Goal: Task Accomplishment & Management: Use online tool/utility

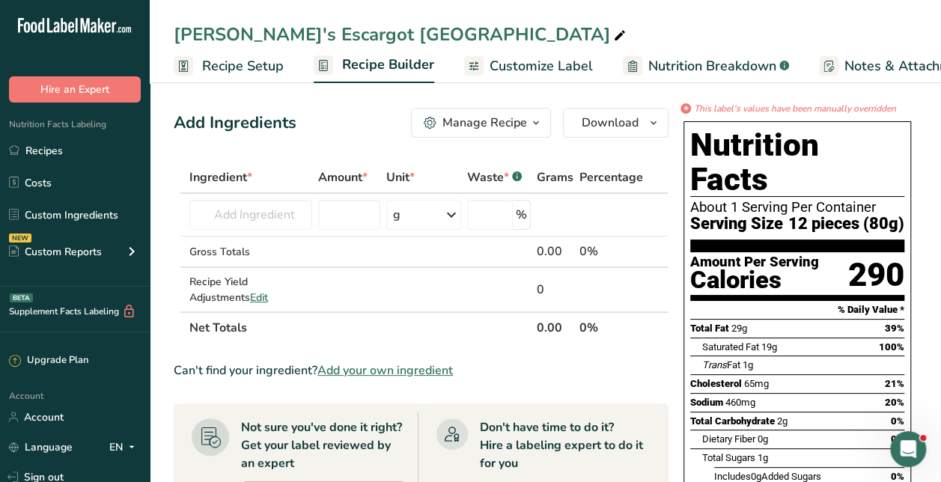
click at [525, 56] on span "Customize Label" at bounding box center [540, 66] width 103 height 20
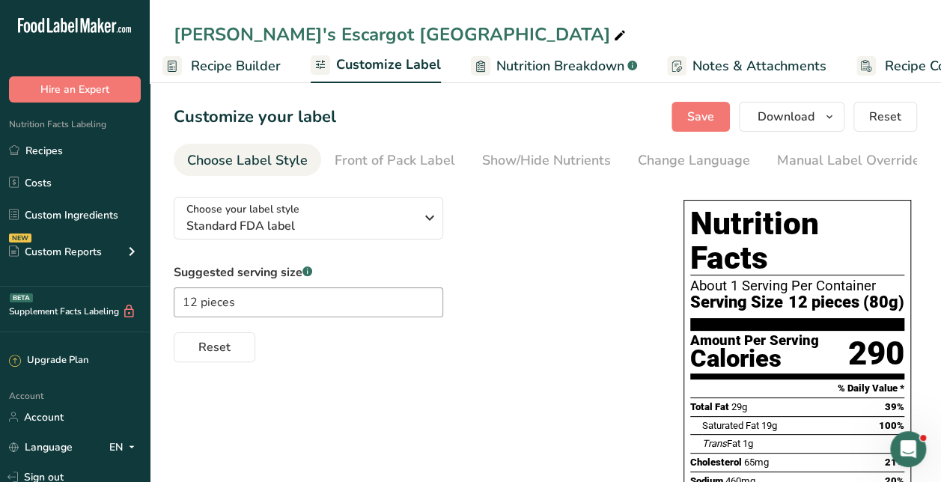
scroll to position [0, 211]
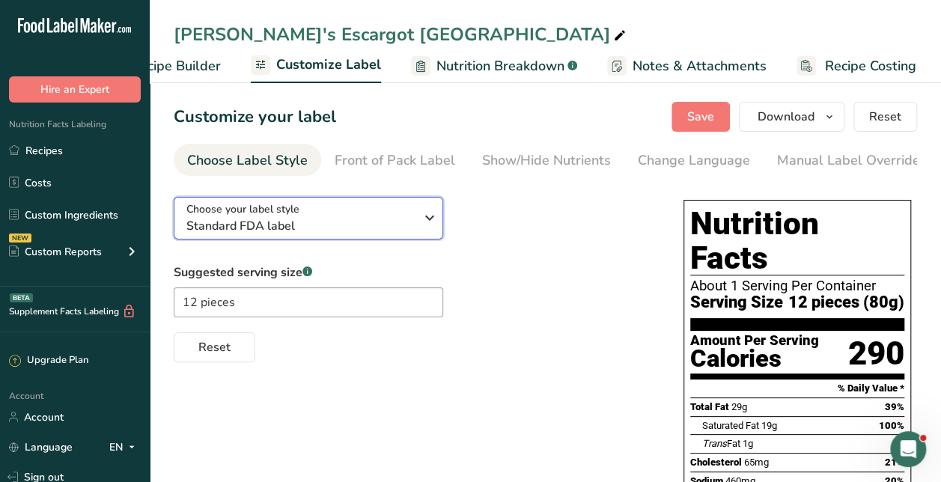
click at [351, 231] on span "Standard FDA label" at bounding box center [300, 226] width 228 height 18
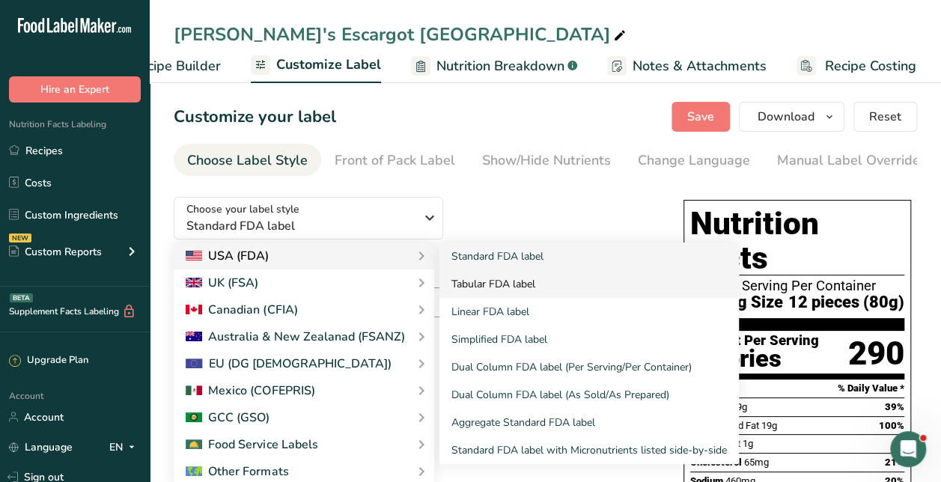
click at [512, 287] on link "Tabular FDA label" at bounding box center [588, 284] width 299 height 28
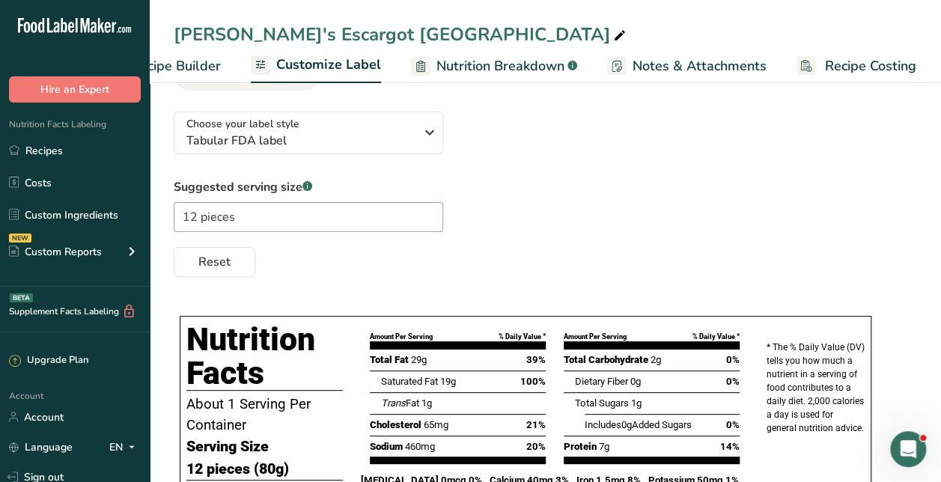
scroll to position [0, 0]
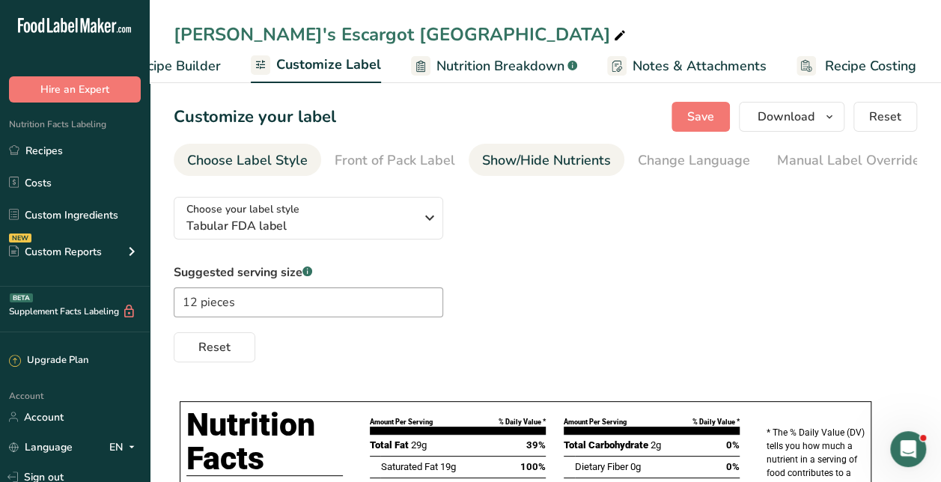
click at [537, 167] on div "Show/Hide Nutrients" at bounding box center [546, 160] width 129 height 20
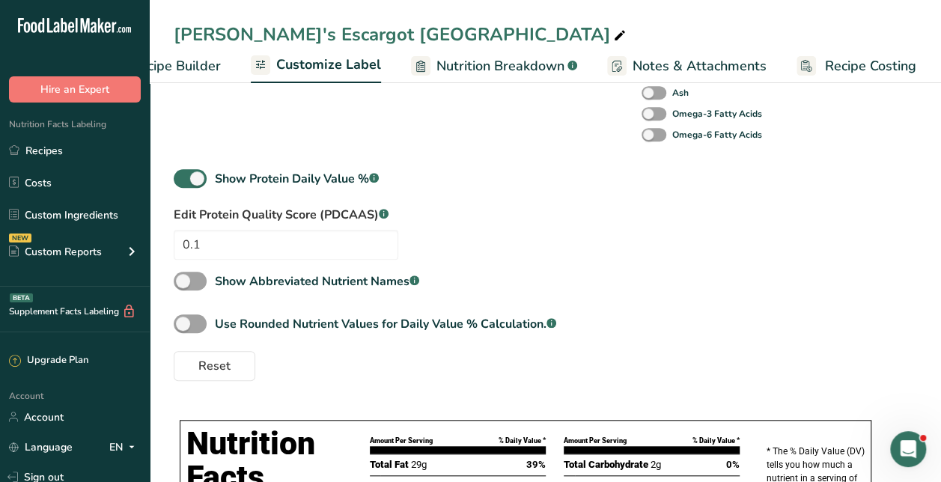
scroll to position [471, 0]
click at [186, 171] on div "Standard Components Total Fat Saturated Fat Trans Fat Cholesterol Sodium Total …" at bounding box center [545, 46] width 743 height 667
click at [190, 183] on span at bounding box center [190, 177] width 33 height 19
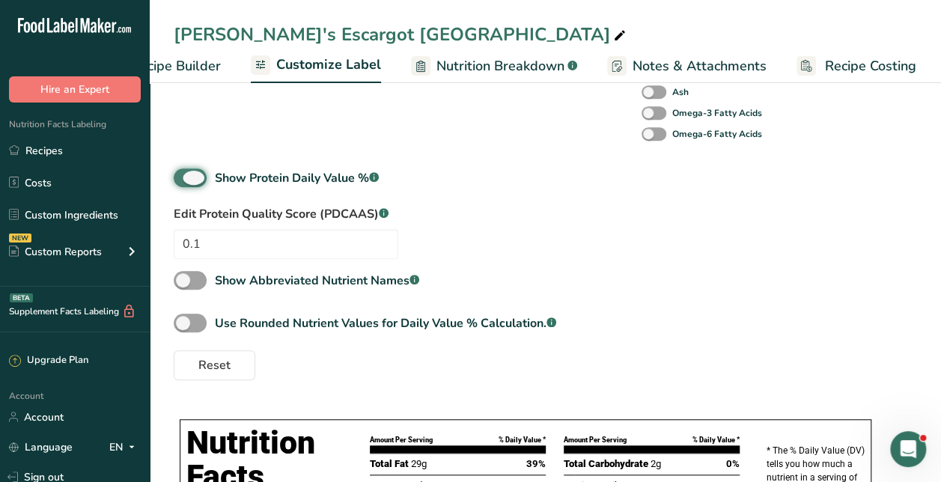
click at [183, 183] on input "Show Protein Daily Value % .a-a{fill:#347362;}.b-a{fill:#fff;}" at bounding box center [179, 178] width 10 height 10
checkbox input "false"
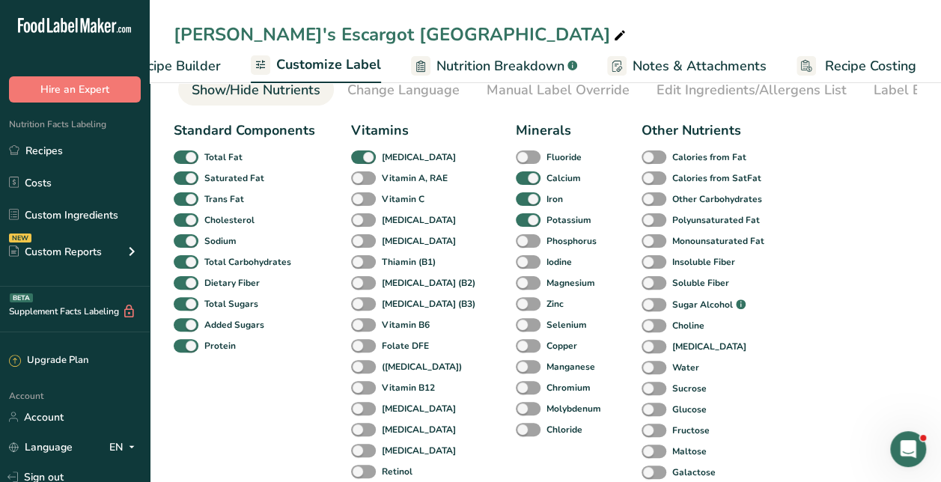
scroll to position [10, 0]
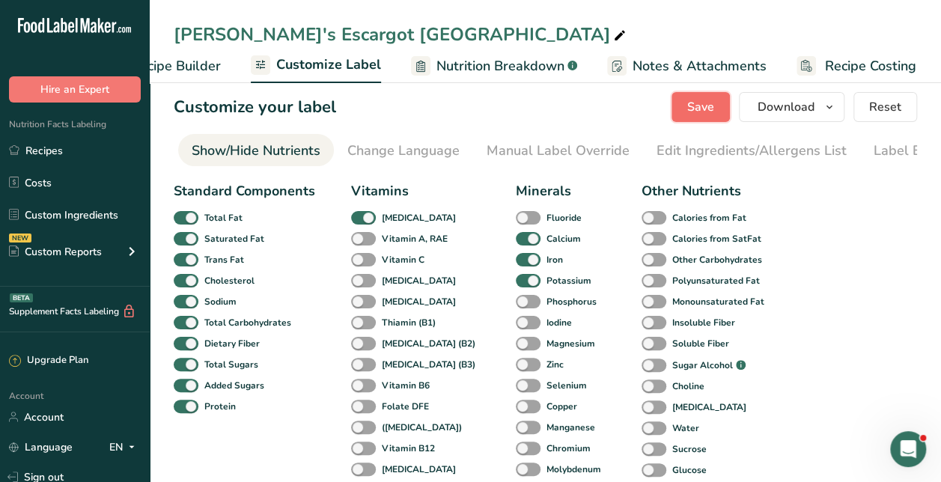
click at [702, 113] on span "Save" at bounding box center [700, 107] width 27 height 18
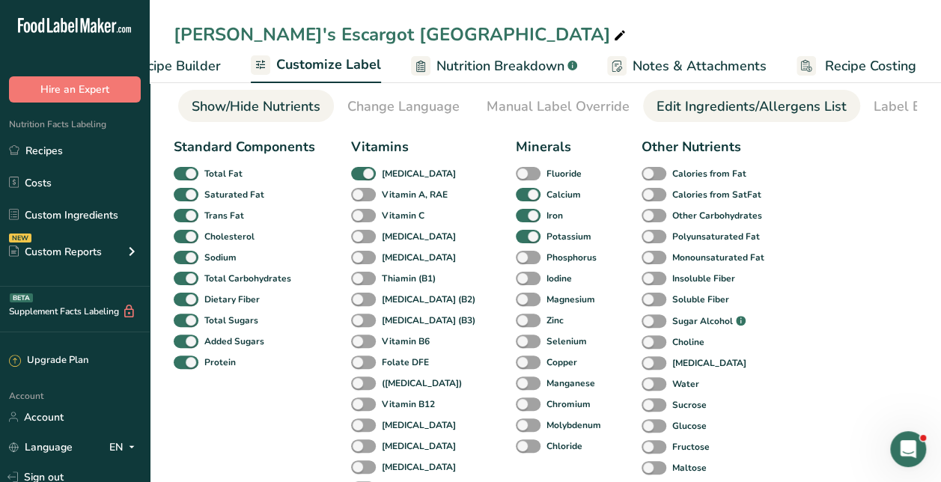
scroll to position [0, 0]
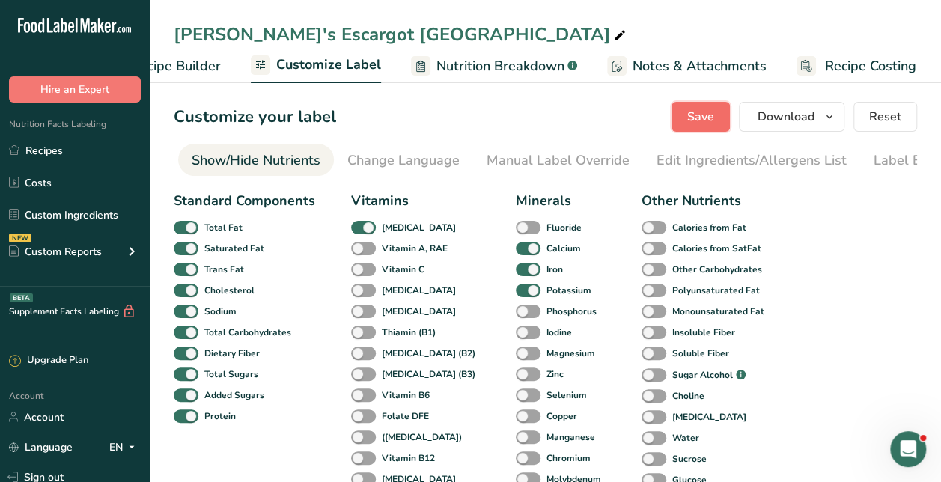
click at [698, 123] on span "Save" at bounding box center [700, 117] width 27 height 18
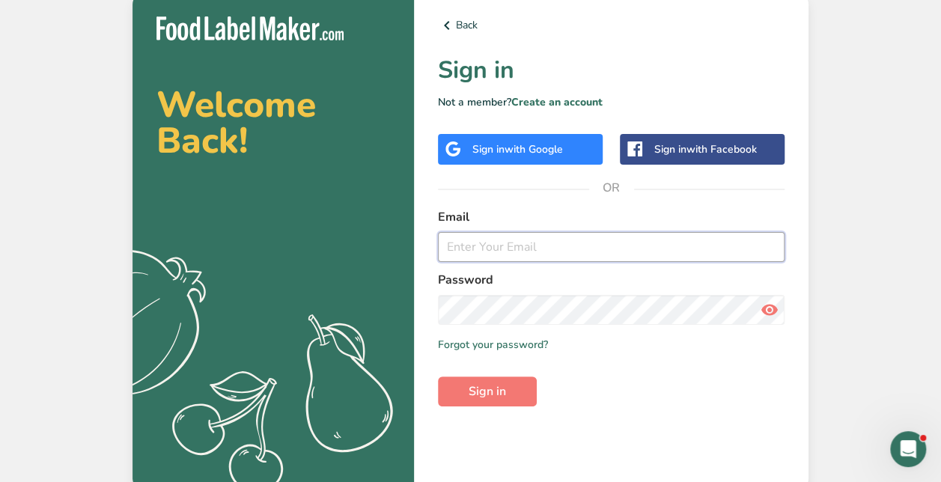
click at [574, 254] on input "email" at bounding box center [611, 247] width 347 height 30
type input "[PERSON_NAME][EMAIL_ADDRESS][DOMAIN_NAME]"
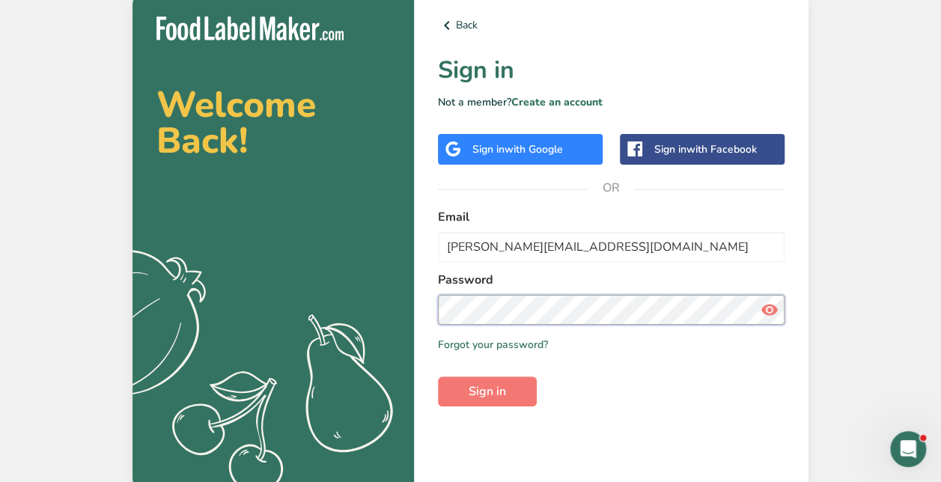
click at [438, 376] on button "Sign in" at bounding box center [487, 391] width 99 height 30
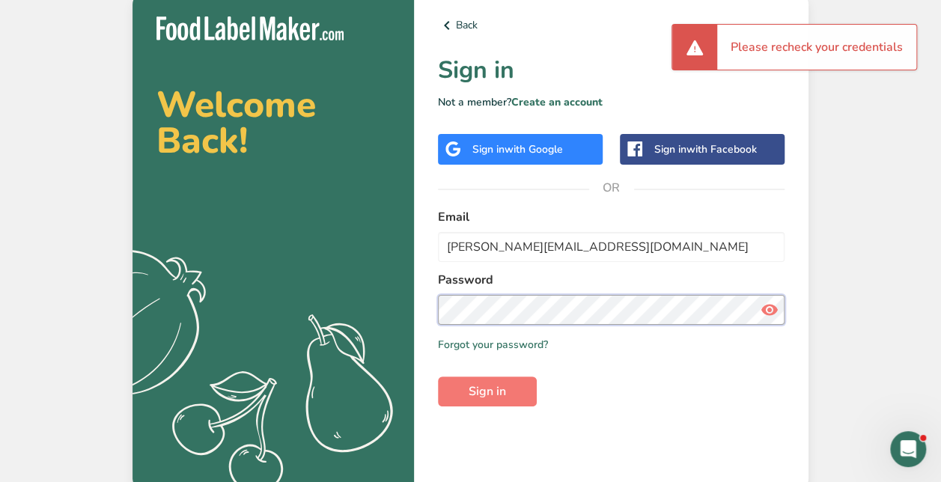
click at [438, 376] on button "Sign in" at bounding box center [487, 391] width 99 height 30
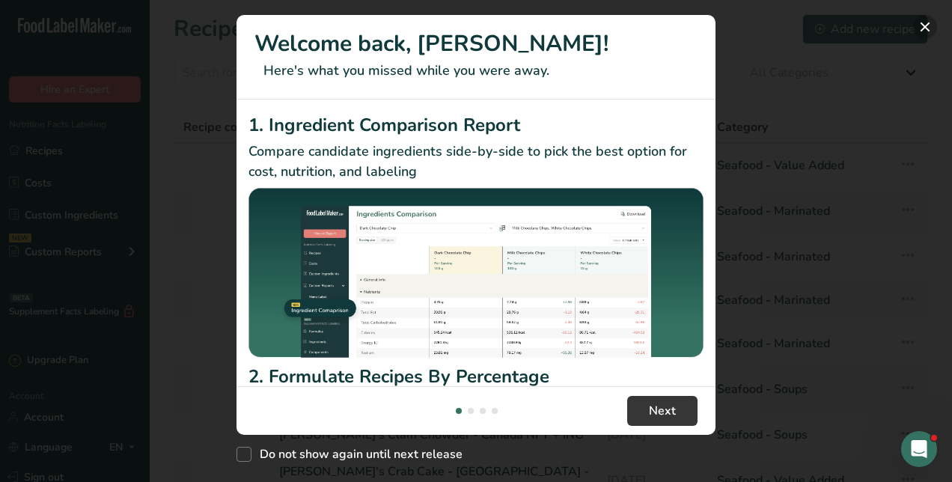
click at [934, 21] on button "New Features" at bounding box center [925, 27] width 24 height 24
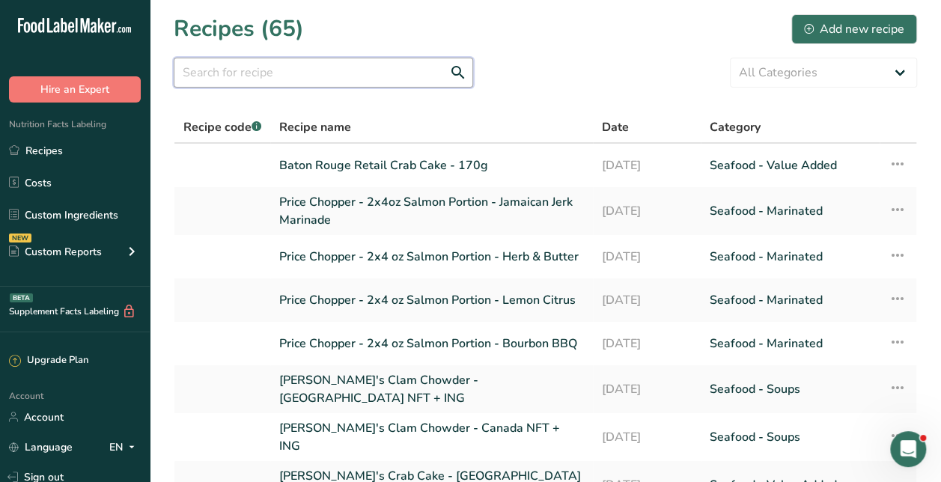
click at [350, 58] on input "text" at bounding box center [323, 73] width 299 height 30
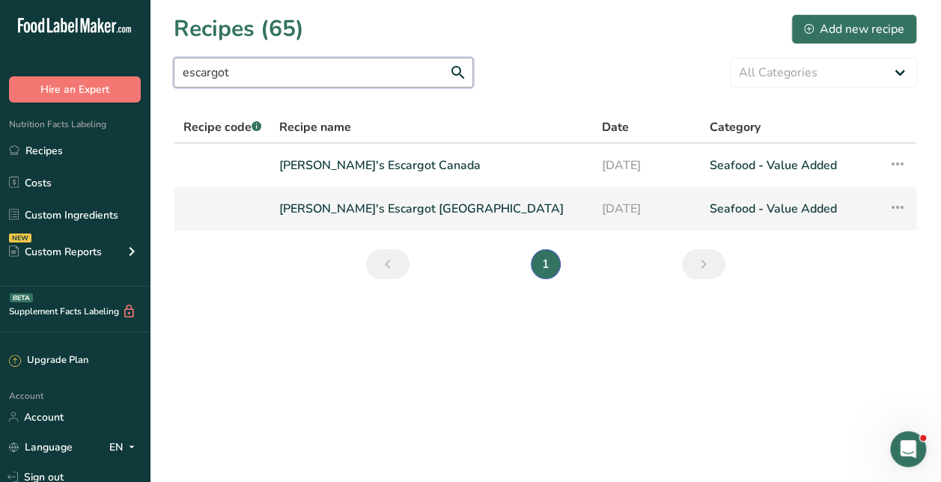
type input "escargot"
click at [331, 195] on link "[PERSON_NAME]'s Escargot [GEOGRAPHIC_DATA]" at bounding box center [431, 208] width 305 height 31
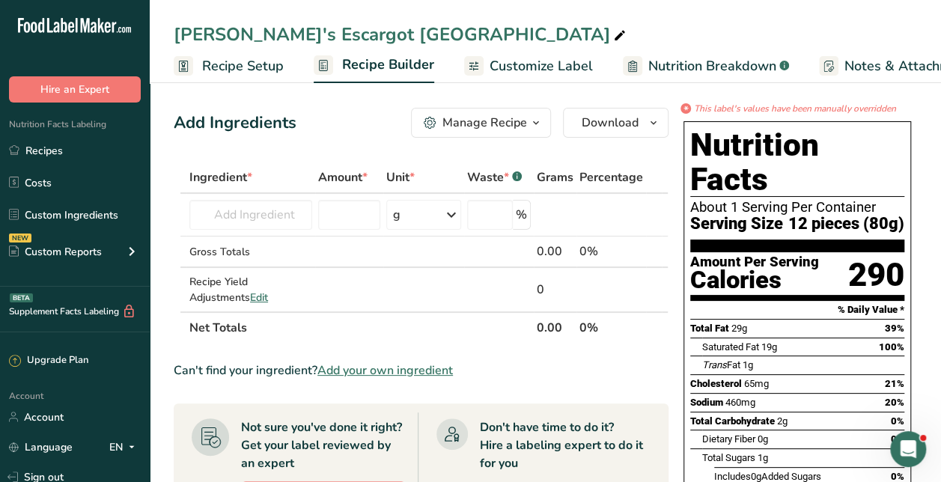
click at [531, 58] on span "Customize Label" at bounding box center [540, 66] width 103 height 20
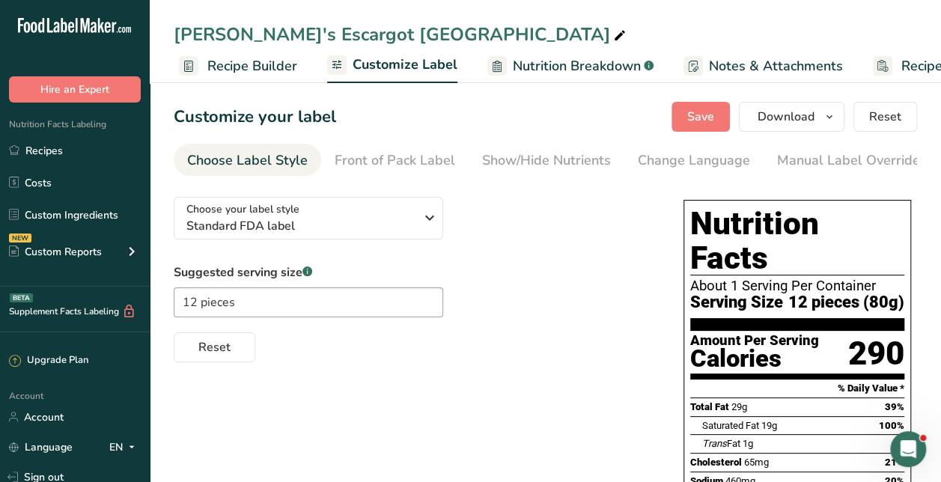
scroll to position [0, 211]
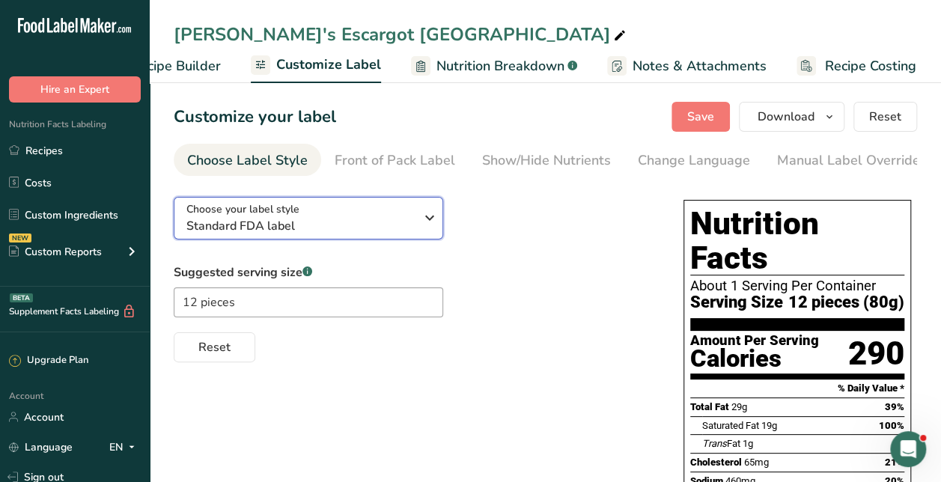
click at [281, 226] on span "Standard FDA label" at bounding box center [300, 226] width 228 height 18
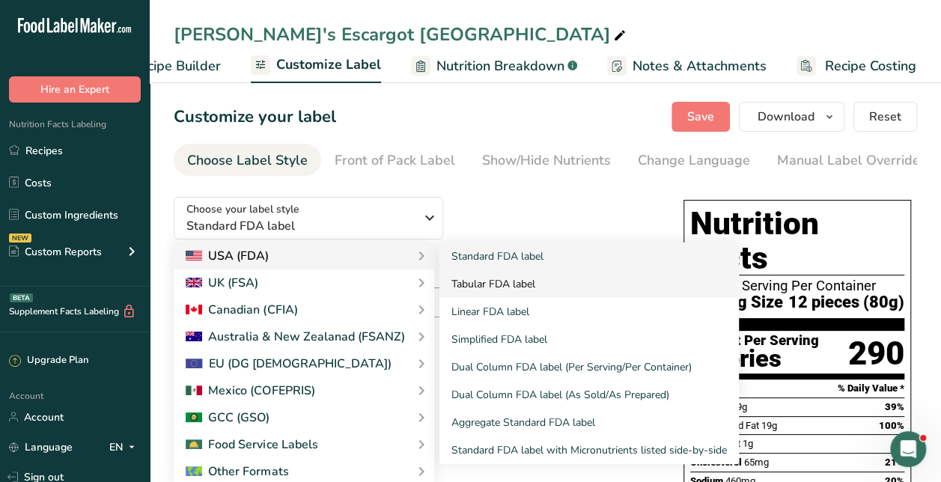
click at [501, 290] on link "Tabular FDA label" at bounding box center [588, 284] width 299 height 28
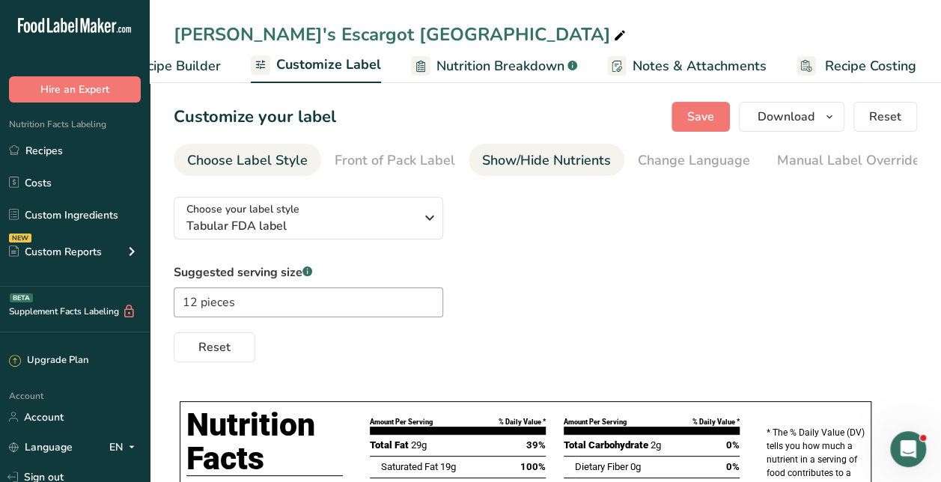
click at [596, 168] on div "Show/Hide Nutrients" at bounding box center [546, 160] width 129 height 20
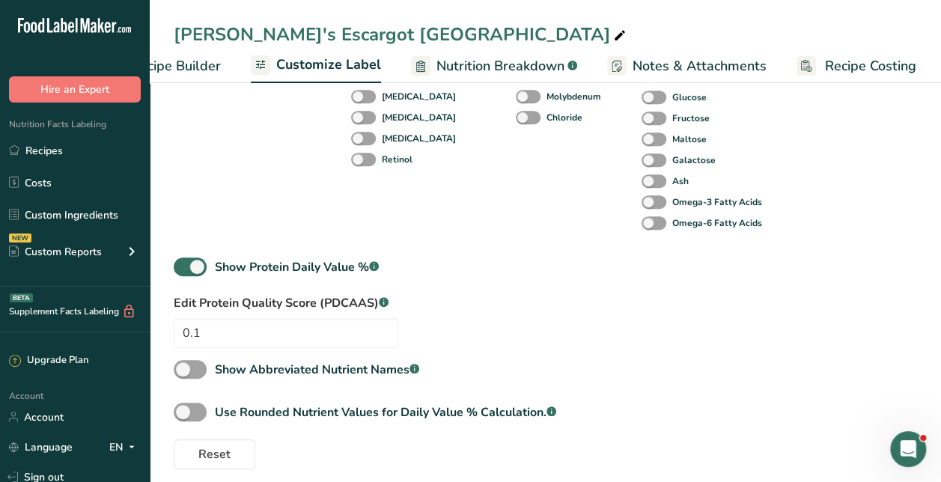
scroll to position [383, 0]
click at [349, 272] on div "Show Protein Daily Value % .a-a{fill:#347362;}.b-a{fill:#fff;}" at bounding box center [297, 266] width 164 height 18
click at [183, 271] on input "Show Protein Daily Value % .a-a{fill:#347362;}.b-a{fill:#fff;}" at bounding box center [179, 266] width 10 height 10
checkbox input "false"
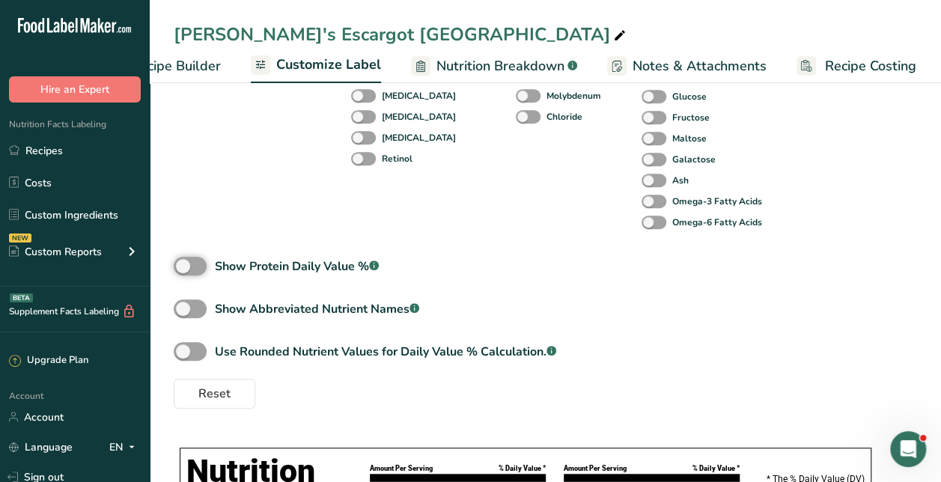
scroll to position [0, 0]
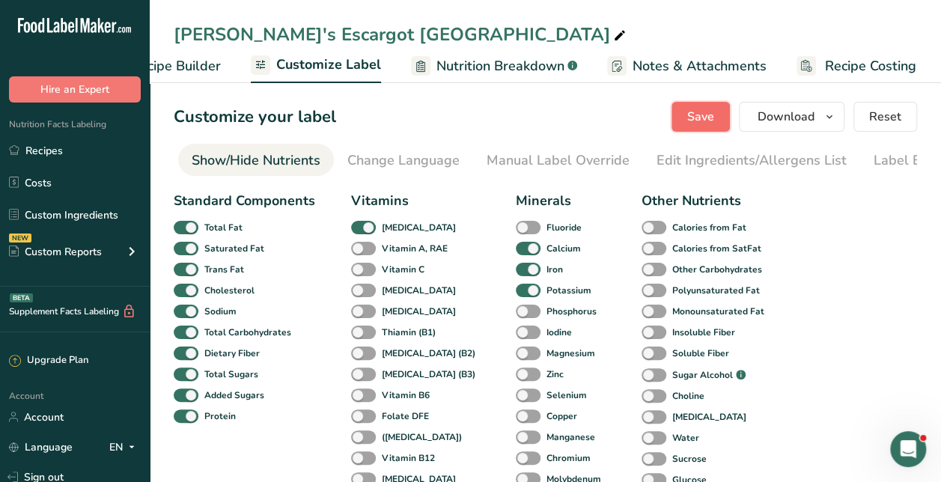
click at [693, 117] on span "Save" at bounding box center [700, 117] width 27 height 18
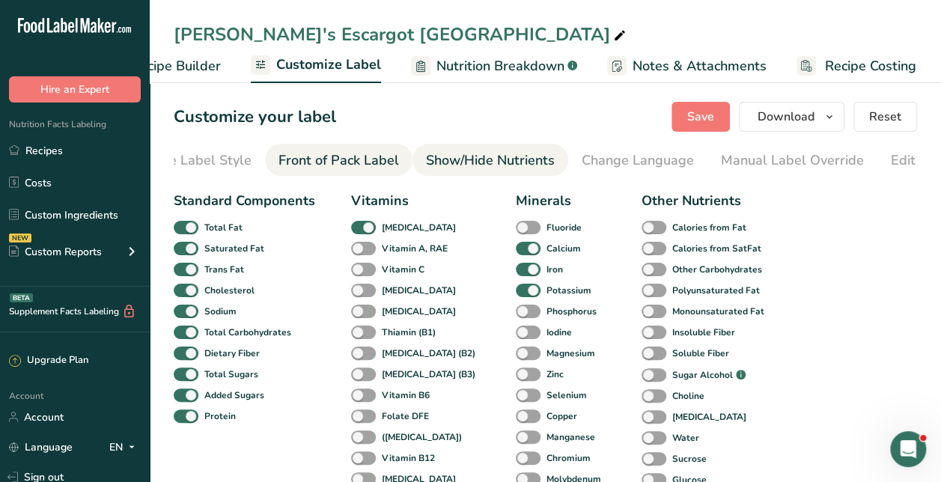
click at [296, 162] on div "Front of Pack Label" at bounding box center [338, 160] width 120 height 20
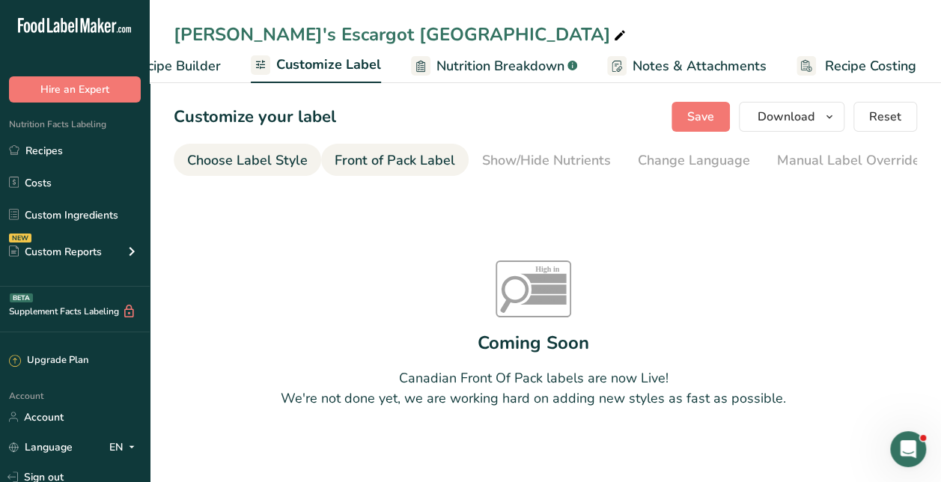
click at [238, 156] on div "Choose Label Style" at bounding box center [247, 160] width 120 height 20
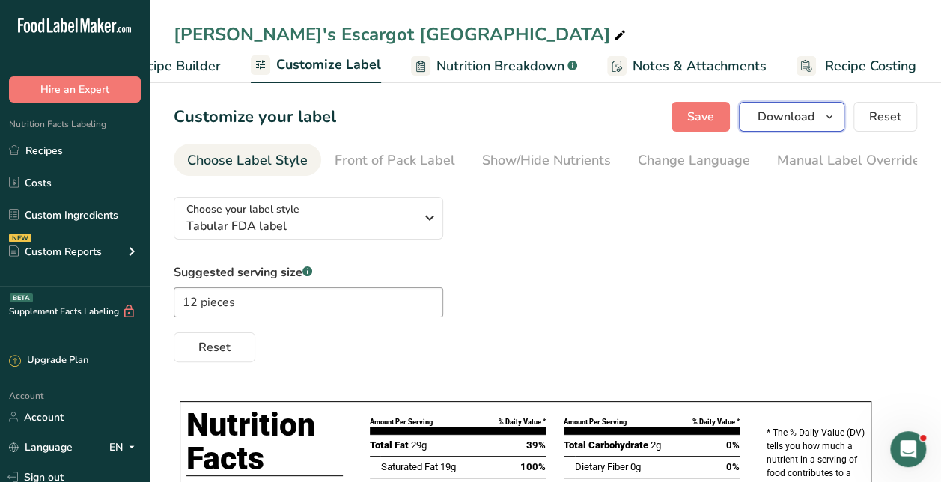
click at [825, 115] on icon "button" at bounding box center [829, 117] width 12 height 19
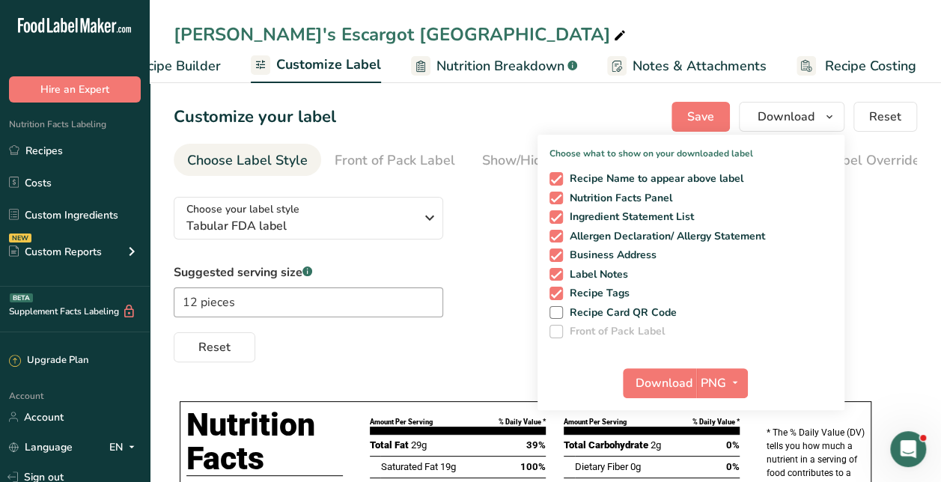
click at [613, 300] on div "Recipe Name to appear above label Nutrition Facts Panel Ingredient Statement Li…" at bounding box center [690, 252] width 307 height 172
click at [560, 290] on span at bounding box center [555, 293] width 13 height 13
click at [559, 290] on input "Recipe Tags" at bounding box center [554, 293] width 10 height 10
checkbox input "false"
click at [555, 275] on span at bounding box center [555, 274] width 13 height 13
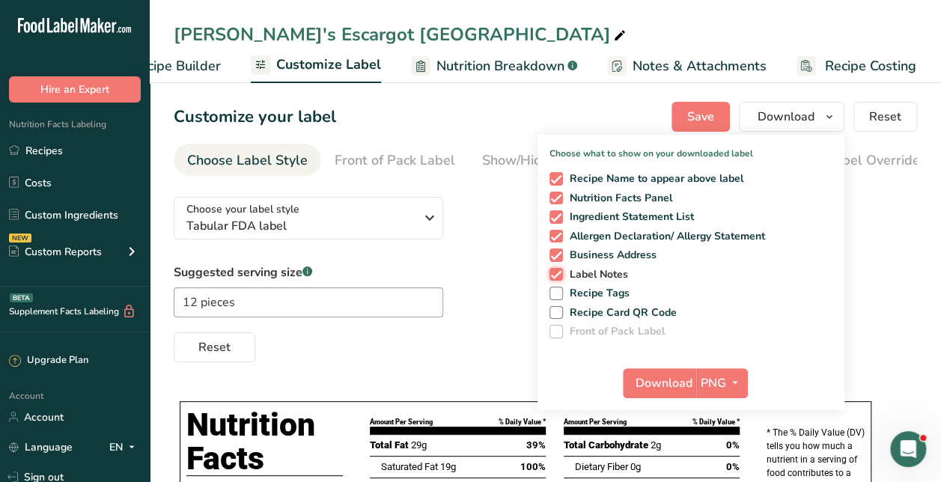
click at [555, 275] on input "Label Notes" at bounding box center [554, 274] width 10 height 10
checkbox input "false"
click at [552, 257] on span at bounding box center [555, 254] width 13 height 13
click at [552, 257] on input "Business Address" at bounding box center [554, 255] width 10 height 10
checkbox input "false"
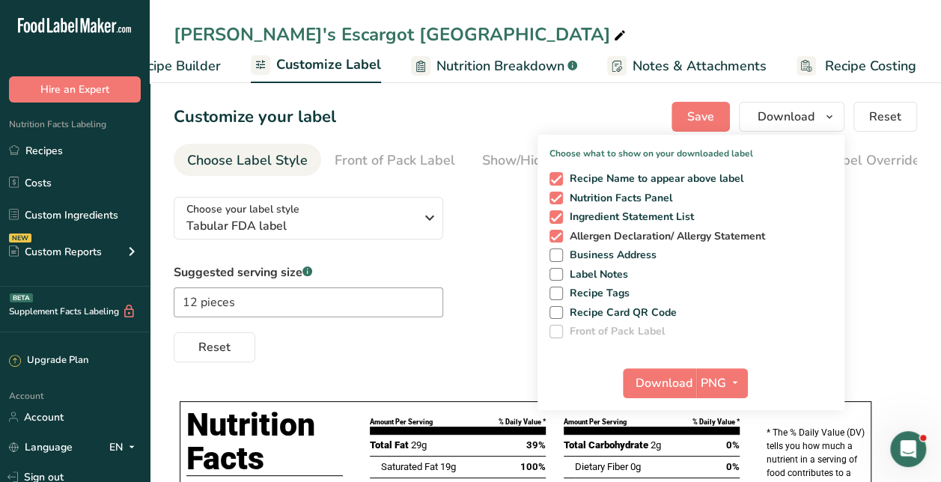
click at [551, 234] on span at bounding box center [555, 236] width 13 height 13
click at [551, 234] on input "Allergen Declaration/ Allergy Statement" at bounding box center [554, 236] width 10 height 10
checkbox input "false"
click at [553, 193] on span at bounding box center [555, 198] width 13 height 13
click at [553, 193] on input "Nutrition Facts Panel" at bounding box center [554, 198] width 10 height 10
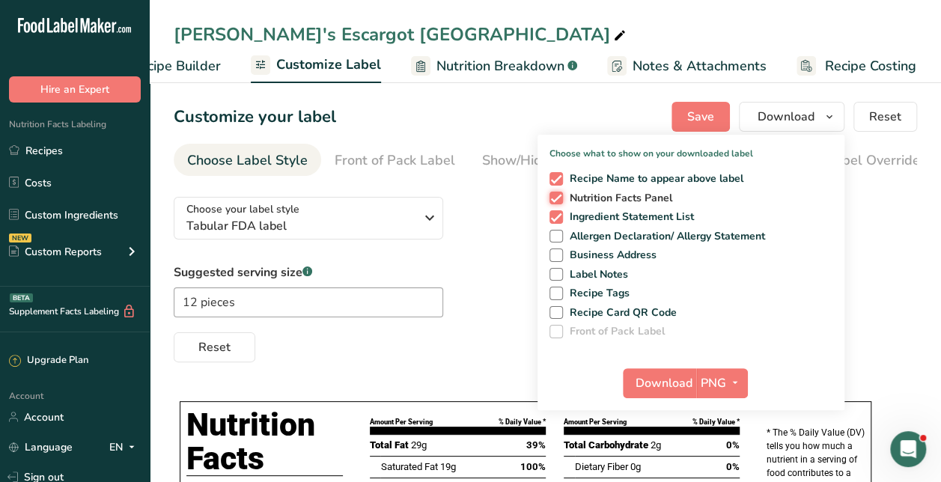
checkbox input "false"
click at [557, 172] on span at bounding box center [555, 178] width 13 height 13
click at [557, 174] on input "Recipe Name to appear above label" at bounding box center [554, 179] width 10 height 10
checkbox input "false"
click at [558, 189] on div "Recipe Name to appear above label Nutrition Facts Panel Ingredient Statement Li…" at bounding box center [690, 252] width 307 height 172
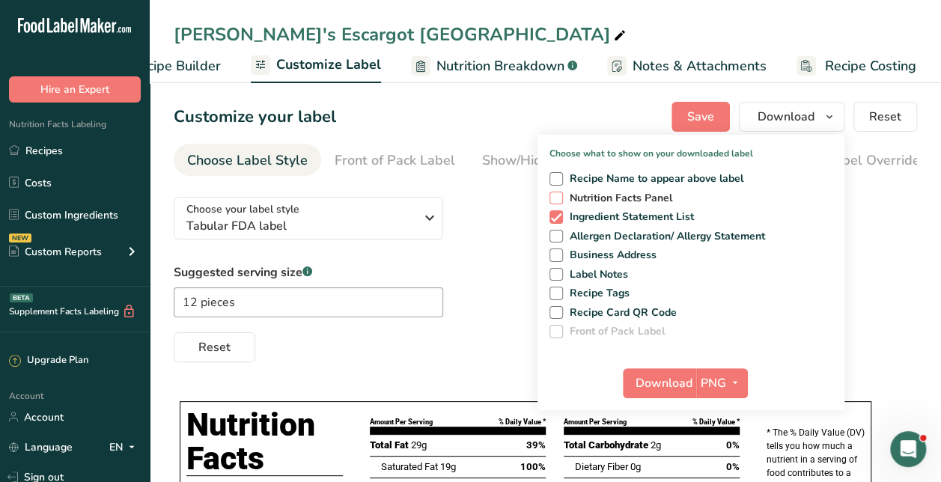
click at [558, 194] on span at bounding box center [555, 198] width 13 height 13
click at [558, 194] on input "Nutrition Facts Panel" at bounding box center [554, 198] width 10 height 10
checkbox input "true"
click at [558, 213] on span at bounding box center [555, 216] width 13 height 13
click at [558, 213] on input "Ingredient Statement List" at bounding box center [554, 217] width 10 height 10
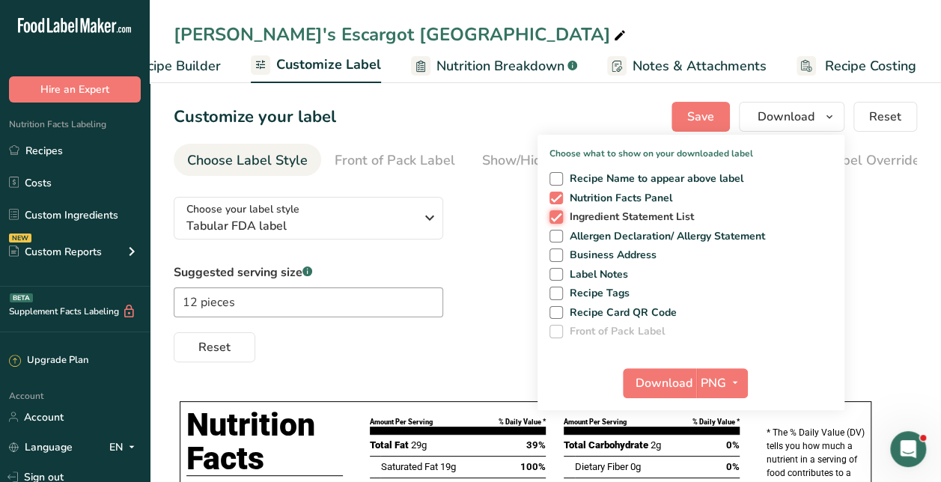
checkbox input "false"
click at [729, 382] on span "button" at bounding box center [735, 383] width 18 height 18
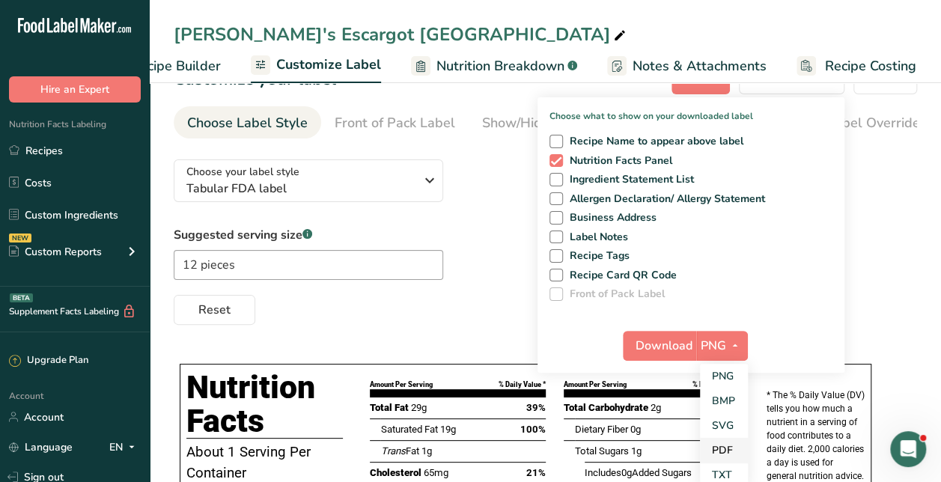
click at [727, 452] on link "PDF" at bounding box center [724, 450] width 48 height 25
click at [669, 341] on span "Download" at bounding box center [664, 346] width 57 height 18
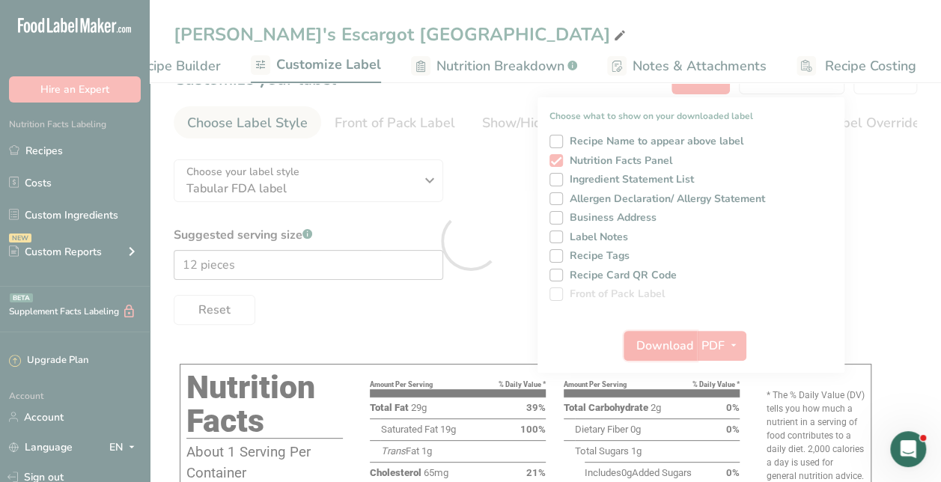
scroll to position [0, 0]
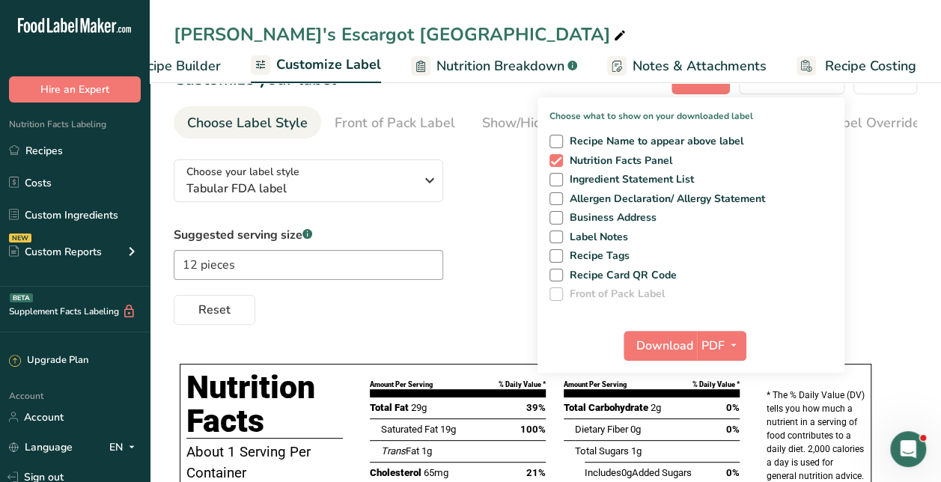
click at [476, 233] on div "Suggested serving size .a-a{fill:#347362;}.b-a{fill:#fff;} 12 pieces Reset" at bounding box center [545, 275] width 743 height 99
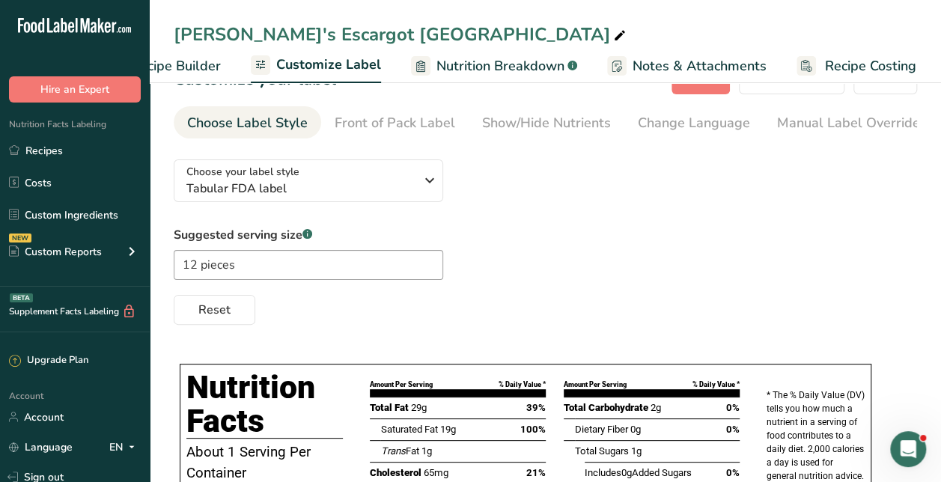
click at [476, 233] on div "Suggested serving size .a-a{fill:#347362;}.b-a{fill:#fff;} 12 pieces Reset" at bounding box center [545, 275] width 743 height 99
